Goal: Task Accomplishment & Management: Manage account settings

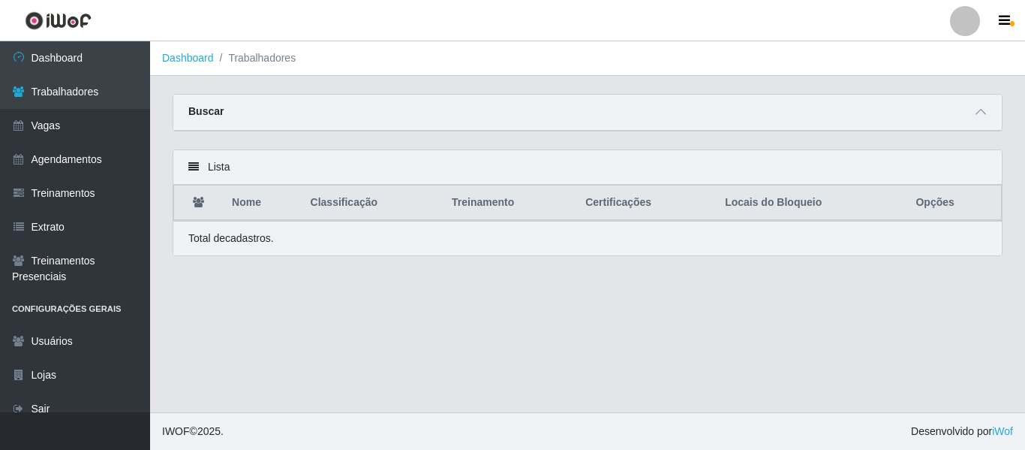
drag, startPoint x: 958, startPoint y: 23, endPoint x: 959, endPoint y: 34, distance: 10.5
click at [958, 23] on div at bounding box center [965, 21] width 30 height 30
click at [924, 104] on button "Sair" at bounding box center [935, 116] width 135 height 31
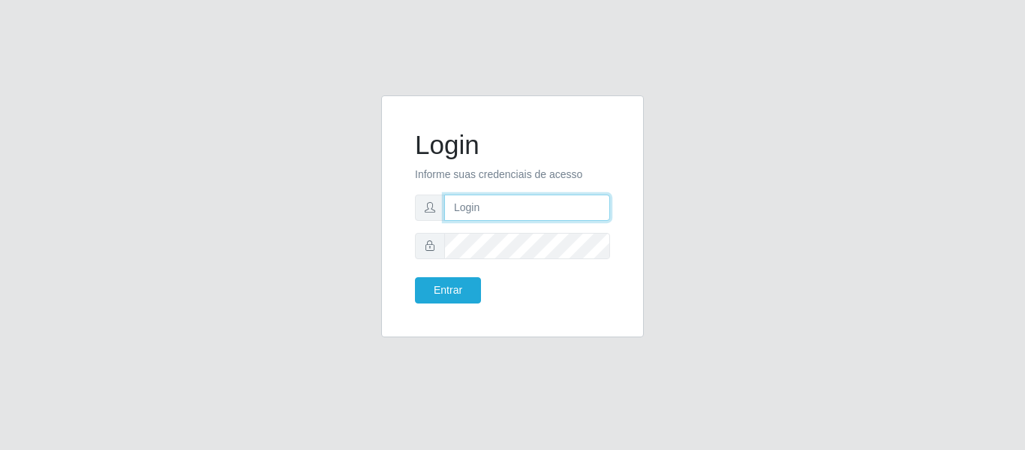
type input "camilacasatudo@iwof"
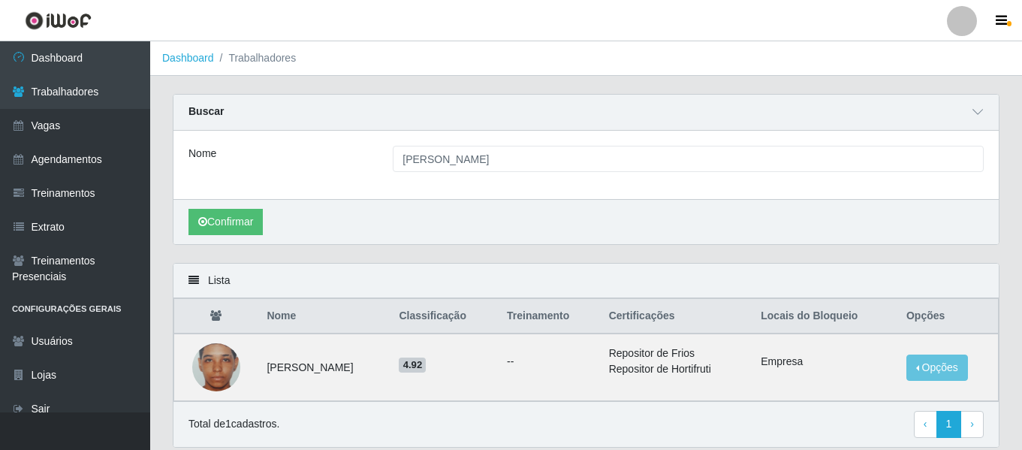
click at [953, 36] on li "Perfil Alterar Senha Sair" at bounding box center [961, 21] width 45 height 38
click at [963, 27] on div at bounding box center [961, 21] width 30 height 30
click at [925, 112] on button "Sair" at bounding box center [932, 116] width 135 height 31
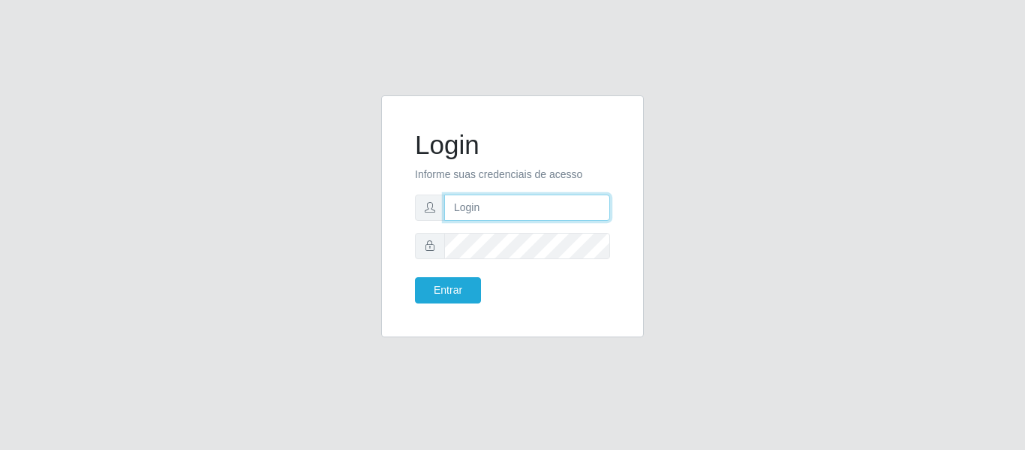
type input "camilacasatudo@iwof"
